Goal: Transaction & Acquisition: Purchase product/service

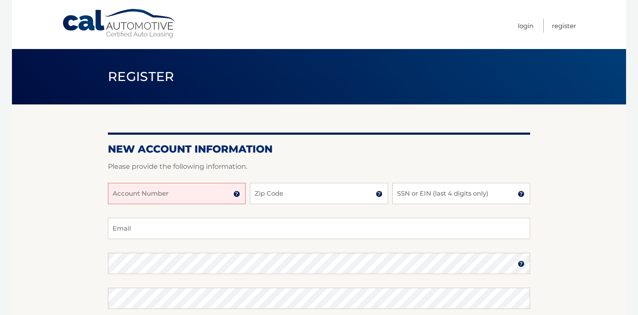
click at [200, 194] on input "Account Number" at bounding box center [177, 193] width 138 height 21
type input "44455879444"
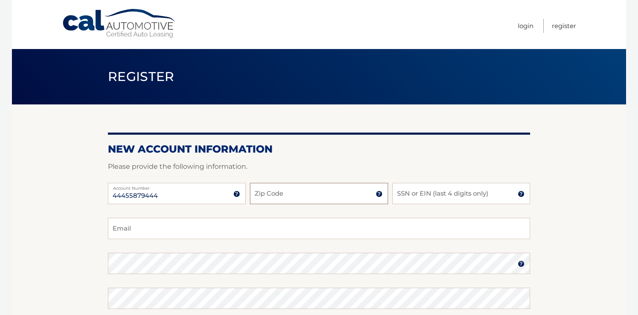
click at [273, 195] on input "Zip Code" at bounding box center [319, 193] width 138 height 21
type input "10128"
click at [422, 195] on input "SSN or EIN (last 4 digits only)" at bounding box center [462, 193] width 138 height 21
drag, startPoint x: 147, startPoint y: 230, endPoint x: 101, endPoint y: 226, distance: 45.9
click at [101, 226] on section "New Account Information Please provide the following information. 44455879444 A…" at bounding box center [319, 271] width 614 height 333
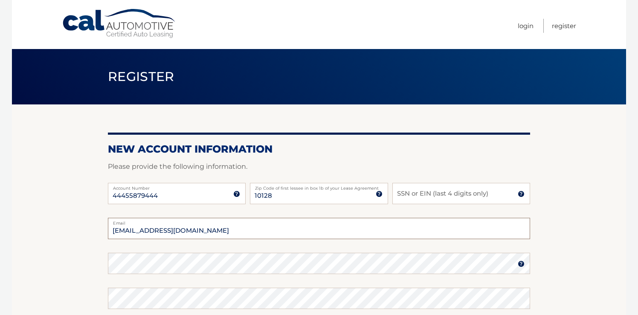
type input "joshleuchtenburg@gmail.com"
click at [434, 197] on input "SSN or EIN (last 4 digits only)" at bounding box center [462, 193] width 138 height 21
click at [522, 195] on img at bounding box center [521, 194] width 7 height 7
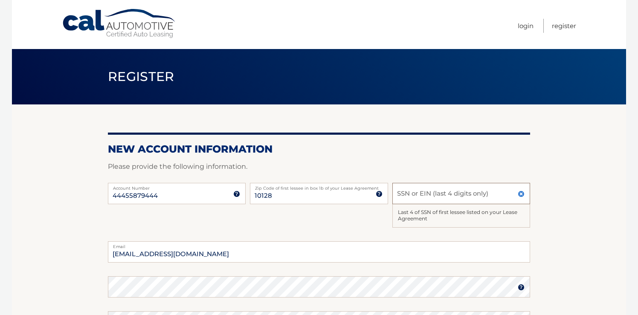
click at [419, 196] on input "SSN or EIN (last 4 digits only)" at bounding box center [462, 193] width 138 height 21
paste input "3074"
type input "3074"
click at [542, 224] on section "New Account Information Please provide the following information. 44455879444 A…" at bounding box center [319, 283] width 614 height 357
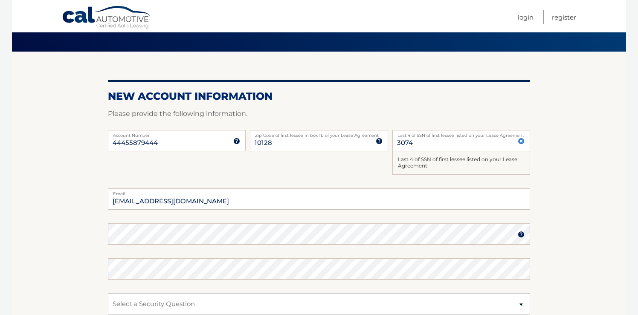
scroll to position [61, 0]
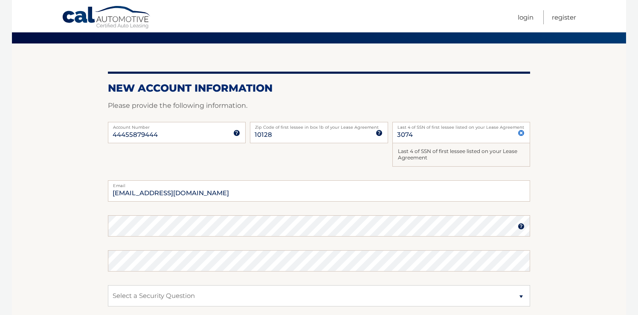
click at [523, 226] on img at bounding box center [521, 226] width 7 height 7
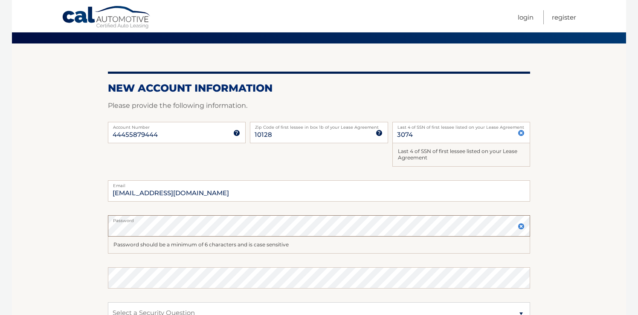
click at [95, 230] on section "New Account Information Please provide the following information. 44455879444 A…" at bounding box center [319, 231] width 614 height 374
click at [571, 248] on section "New Account Information Please provide the following information. 44455879444 A…" at bounding box center [319, 231] width 614 height 374
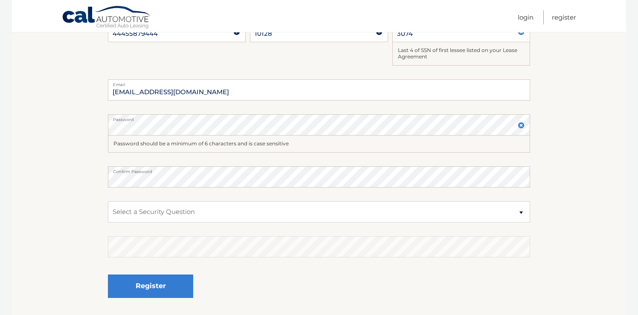
scroll to position [190, 0]
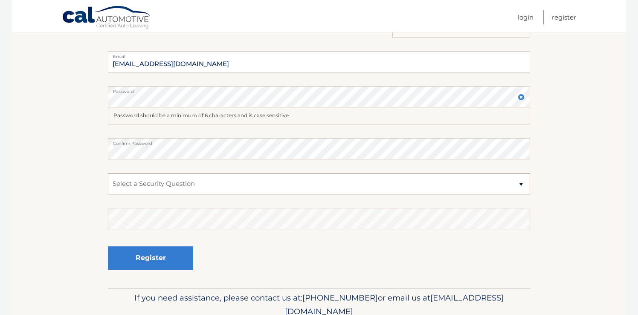
click at [521, 183] on select "Select a Security Question What was the name of your elementary school? What is…" at bounding box center [319, 183] width 422 height 21
select select "2"
click at [108, 173] on select "Select a Security Question What was the name of your elementary school? What is…" at bounding box center [319, 183] width 422 height 21
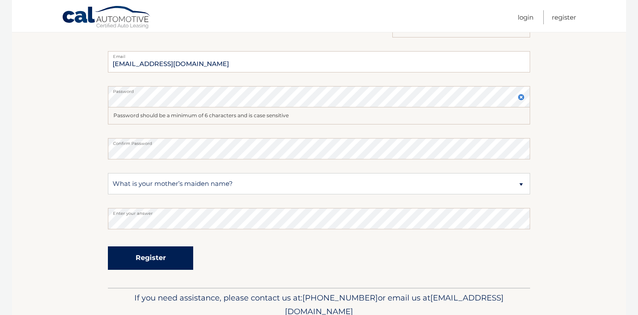
click at [158, 259] on button "Register" at bounding box center [150, 258] width 85 height 23
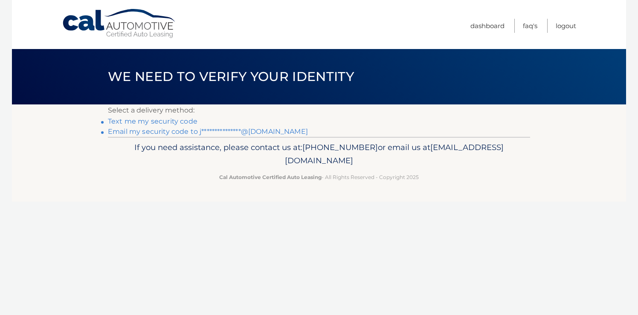
click at [179, 121] on link "Text me my security code" at bounding box center [153, 121] width 90 height 8
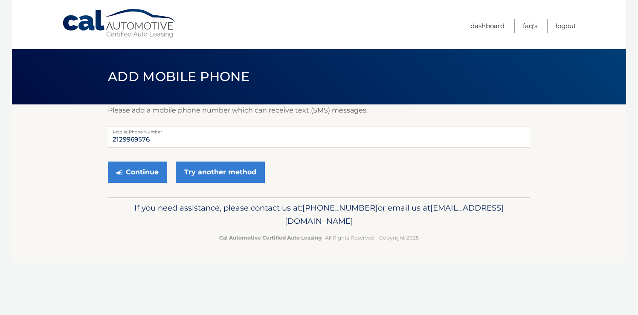
click at [179, 121] on div "Please add a mobile phone number which can receive text (SMS) messages. 2129969…" at bounding box center [319, 151] width 422 height 93
click at [122, 138] on input "2129969576" at bounding box center [319, 137] width 422 height 21
drag, startPoint x: 151, startPoint y: 137, endPoint x: 85, endPoint y: 136, distance: 66.6
click at [85, 136] on section "Please add a mobile phone number which can receive text (SMS) messages. 2129969…" at bounding box center [319, 151] width 614 height 93
type input "9178564695"
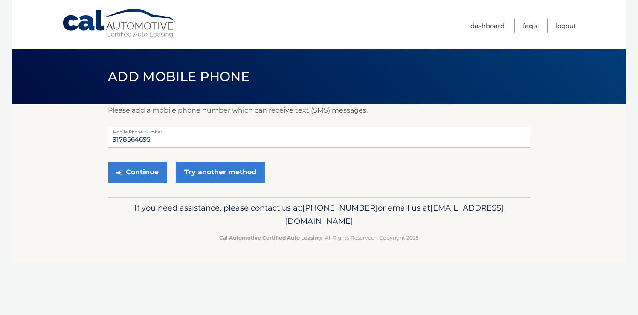
click at [105, 233] on footer "If you need assistance, please contact us at: 609-807-3200 or email us at Custo…" at bounding box center [319, 230] width 614 height 65
click at [139, 173] on button "Continue" at bounding box center [137, 172] width 59 height 21
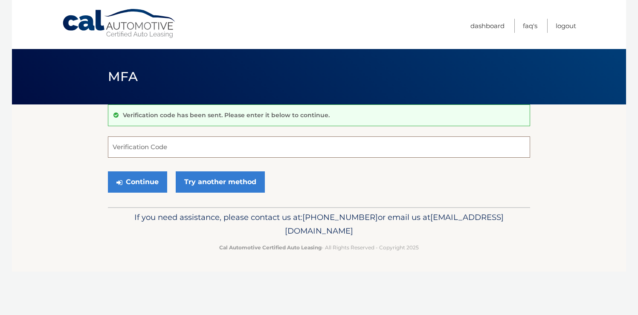
click at [128, 148] on input "Verification Code" at bounding box center [319, 147] width 422 height 21
type input "759064"
click at [122, 184] on icon "submit" at bounding box center [119, 182] width 6 height 7
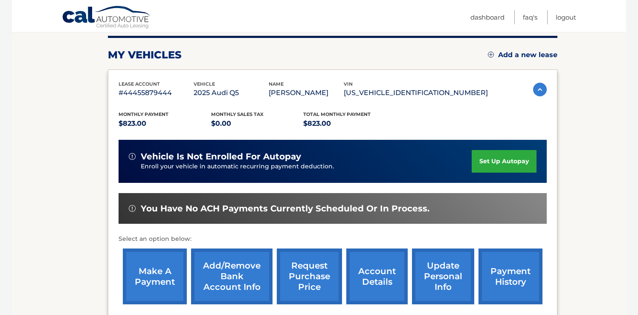
scroll to position [112, 0]
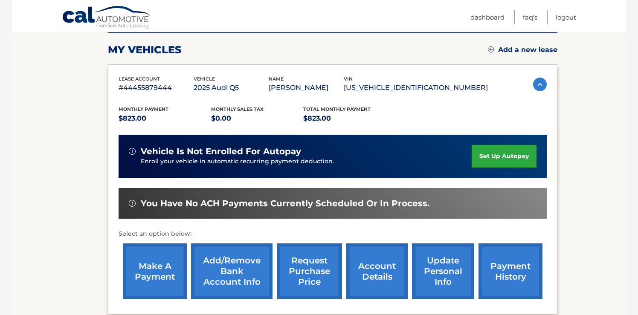
click at [154, 280] on link "make a payment" at bounding box center [155, 272] width 64 height 56
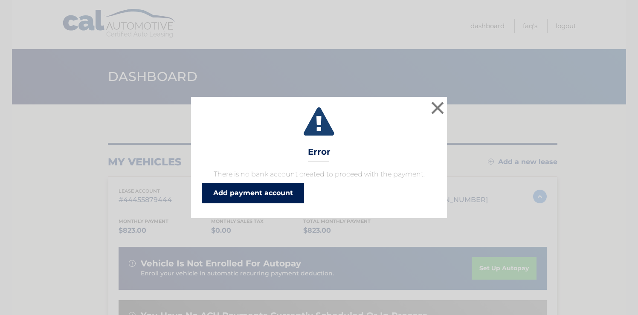
click at [270, 191] on link "Add payment account" at bounding box center [253, 193] width 102 height 20
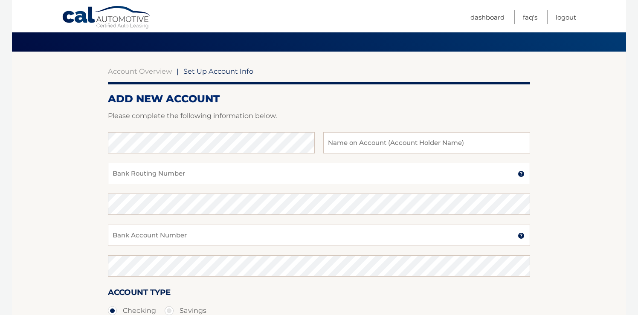
scroll to position [30, 0]
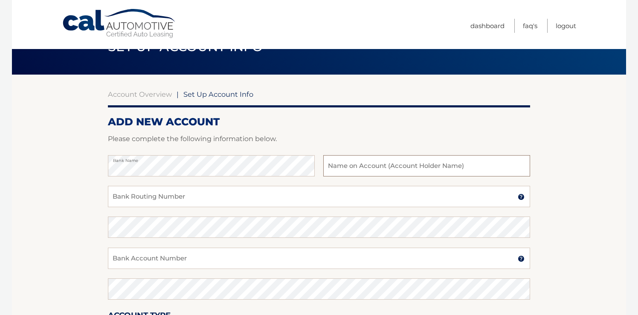
click at [355, 162] on input "text" at bounding box center [426, 165] width 207 height 21
type input "[PERSON_NAME]"
click at [177, 197] on input "Bank Routing Number" at bounding box center [319, 196] width 422 height 21
paste input "021000089"
type input "021000089"
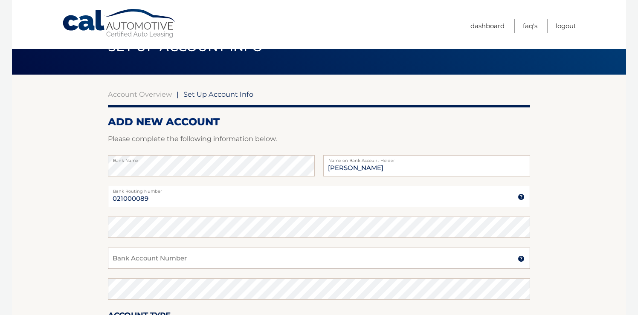
click at [157, 264] on input "Bank Account Number" at bounding box center [319, 258] width 422 height 21
paste input "37169539"
type input "37169539"
drag, startPoint x: 147, startPoint y: 199, endPoint x: 105, endPoint y: 199, distance: 42.7
click at [105, 199] on section "Account Overview | Set Up Account Info ADD NEW ACCOUNT Please complete the foll…" at bounding box center [319, 238] width 614 height 326
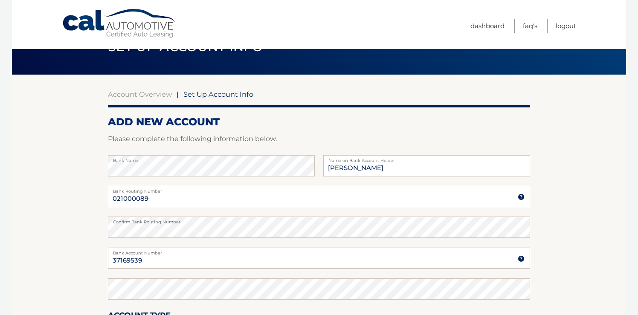
click at [154, 263] on input "37169539" at bounding box center [319, 258] width 422 height 21
drag, startPoint x: 146, startPoint y: 261, endPoint x: 101, endPoint y: 261, distance: 45.2
click at [101, 261] on section "Account Overview | Set Up Account Info ADD NEW ACCOUNT Please complete the foll…" at bounding box center [319, 238] width 614 height 326
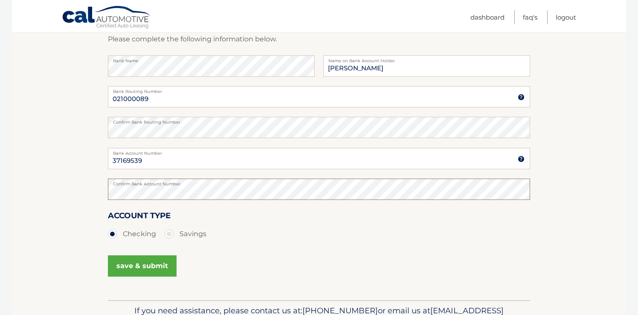
scroll to position [139, 0]
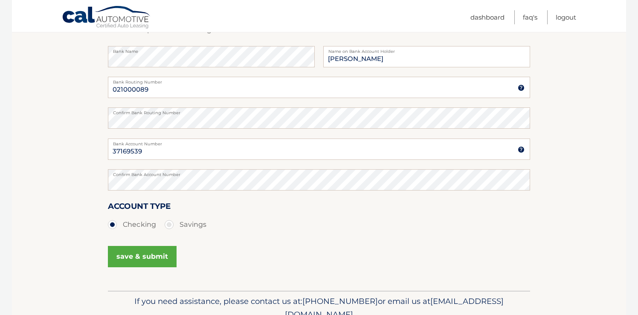
click at [150, 257] on button "save & submit" at bounding box center [142, 256] width 69 height 21
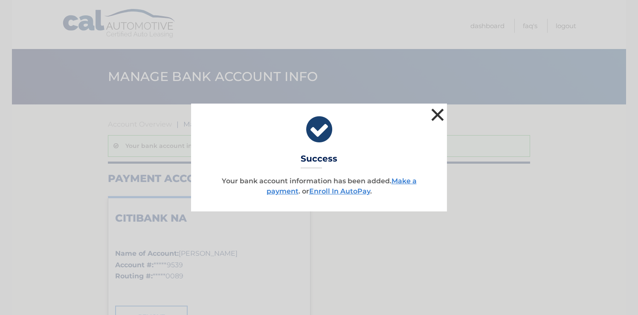
click at [440, 113] on button "×" at bounding box center [437, 114] width 17 height 17
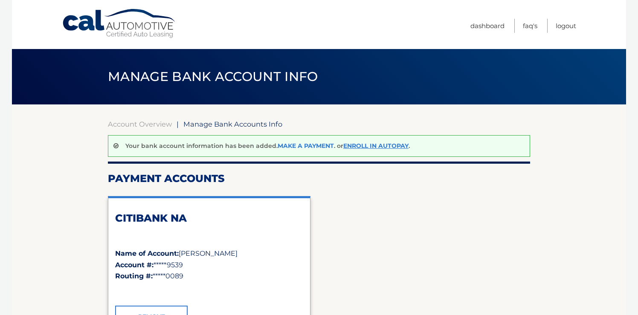
click at [316, 146] on link "Make a payment" at bounding box center [306, 146] width 56 height 8
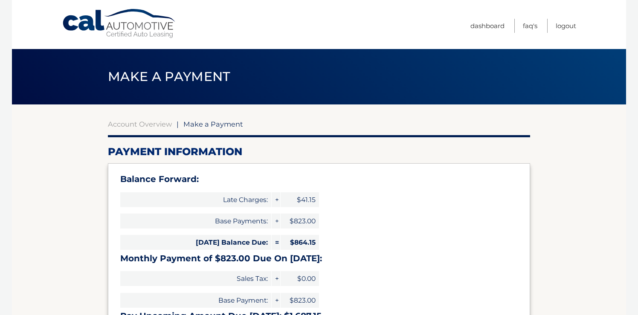
select select "ZjAzMzRlOWMtMzRhNy00ZmI1LThjZTktZTBlY2YzNjBhZWM3"
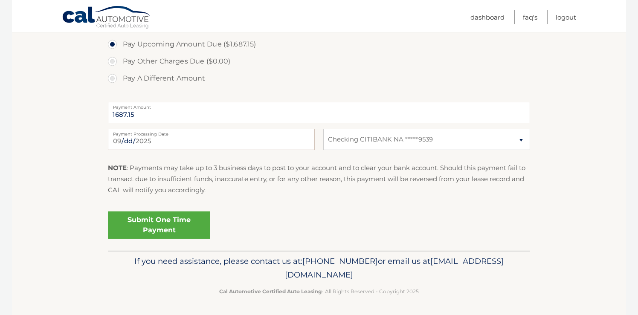
scroll to position [352, 0]
click at [157, 225] on link "Submit One Time Payment" at bounding box center [159, 224] width 102 height 27
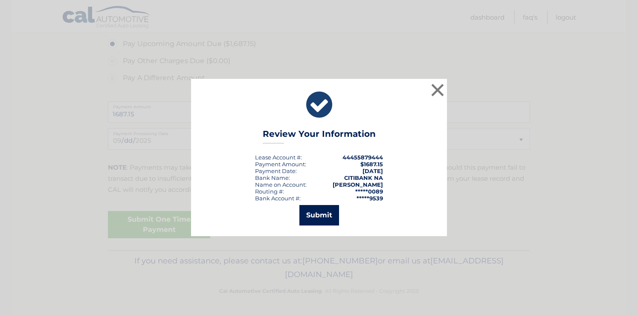
click at [322, 214] on button "Submit" at bounding box center [320, 215] width 40 height 20
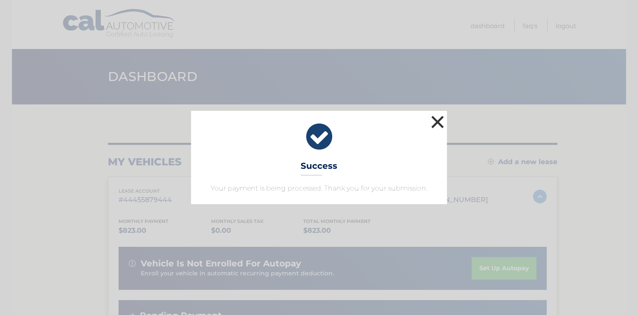
click at [435, 125] on button "×" at bounding box center [437, 122] width 17 height 17
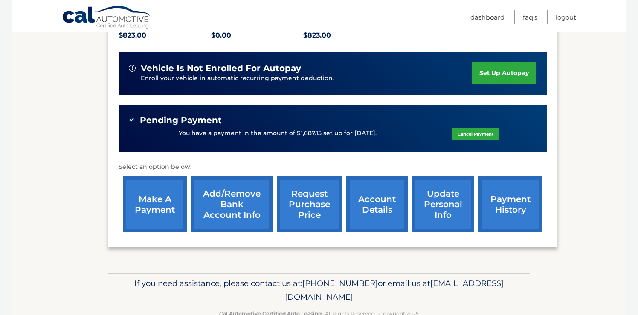
scroll to position [218, 0]
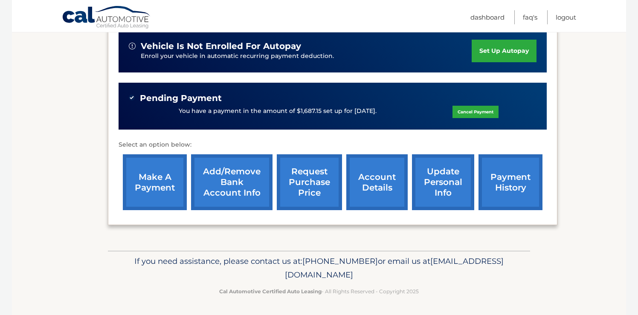
click at [505, 176] on link "payment history" at bounding box center [511, 182] width 64 height 56
click at [510, 175] on link "payment history" at bounding box center [511, 182] width 64 height 56
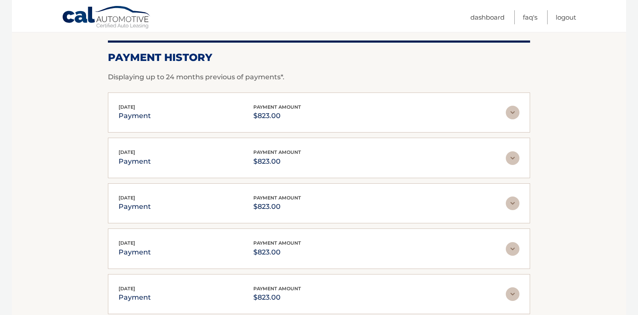
scroll to position [116, 0]
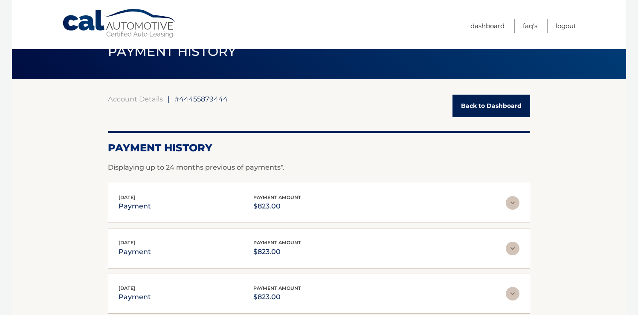
scroll to position [29, 0]
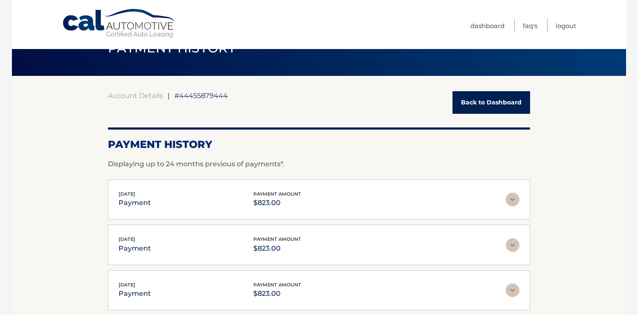
click at [500, 104] on link "Back to Dashboard" at bounding box center [492, 102] width 78 height 23
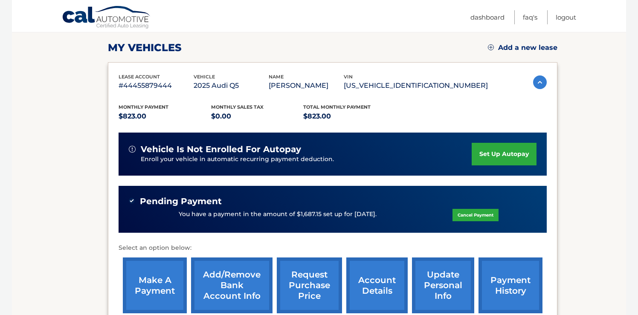
scroll to position [119, 0]
